Goal: Task Accomplishment & Management: Manage account settings

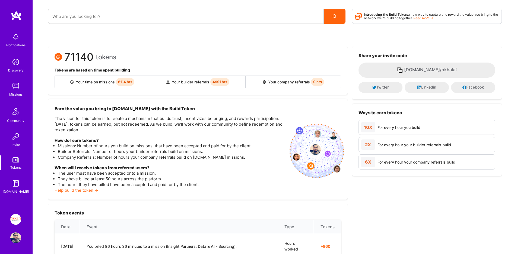
click at [13, 85] on img at bounding box center [15, 86] width 11 height 11
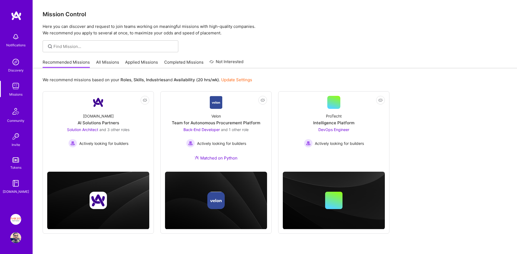
click at [176, 64] on link "Completed Missions" at bounding box center [183, 63] width 39 height 9
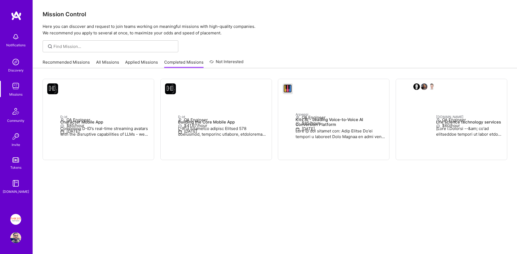
click at [129, 64] on link "Applied Missions" at bounding box center [141, 63] width 33 height 9
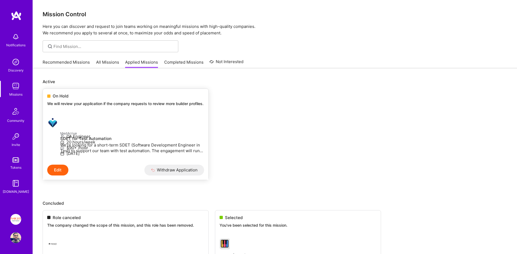
click at [68, 92] on div "On Hold We will review your application if the company requests to review more …" at bounding box center [125, 101] width 165 height 24
click at [61, 98] on span "On Hold" at bounding box center [61, 96] width 16 height 6
click at [97, 62] on link "All Missions" at bounding box center [107, 63] width 23 height 9
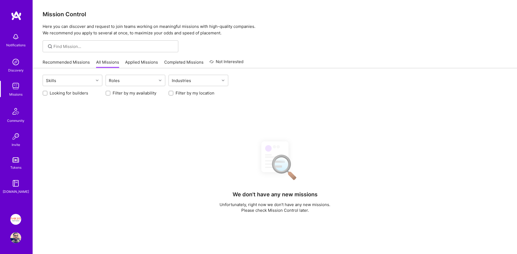
click at [139, 65] on link "Applied Missions" at bounding box center [141, 63] width 33 height 9
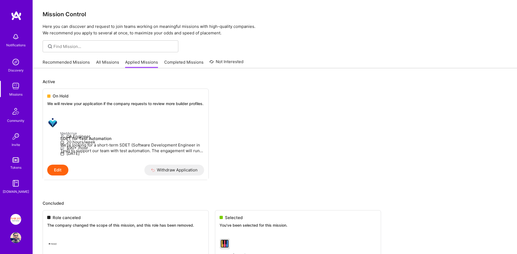
click at [56, 63] on link "Recommended Missions" at bounding box center [66, 63] width 47 height 9
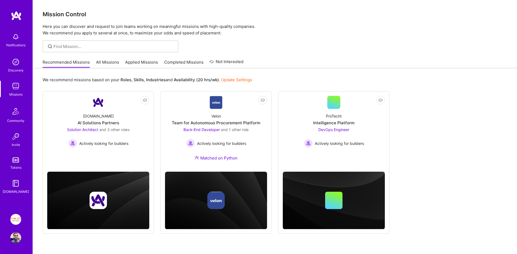
click at [17, 157] on link "Tokens" at bounding box center [16, 162] width 34 height 15
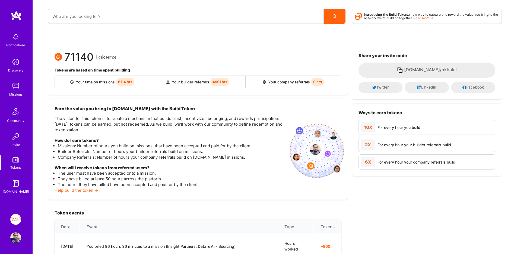
click at [21, 154] on div "Notifications Discovery Missions Community Invite Tokens [DOMAIN_NAME]" at bounding box center [16, 112] width 33 height 164
click at [17, 161] on img at bounding box center [15, 160] width 7 height 5
click at [12, 102] on div "Notifications Discovery Missions Community Invite Tokens [DOMAIN_NAME]" at bounding box center [16, 112] width 33 height 164
click at [15, 95] on div "Missions" at bounding box center [15, 95] width 13 height 6
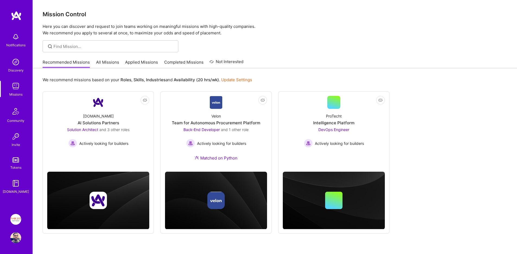
click at [140, 58] on div "Recommended Missions All Missions Applied Missions Completed Missions Not Inter…" at bounding box center [143, 62] width 201 height 12
click at [142, 65] on link "Applied Missions" at bounding box center [141, 63] width 33 height 9
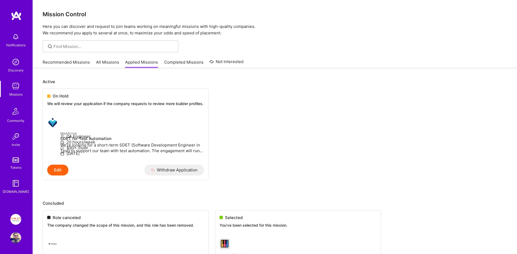
click at [172, 62] on link "Completed Missions" at bounding box center [183, 63] width 39 height 9
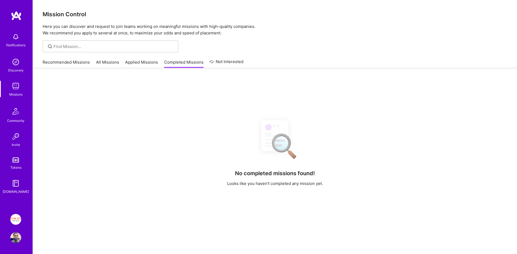
click at [132, 63] on link "Applied Missions" at bounding box center [141, 63] width 33 height 9
